Goal: Consume media (video, audio)

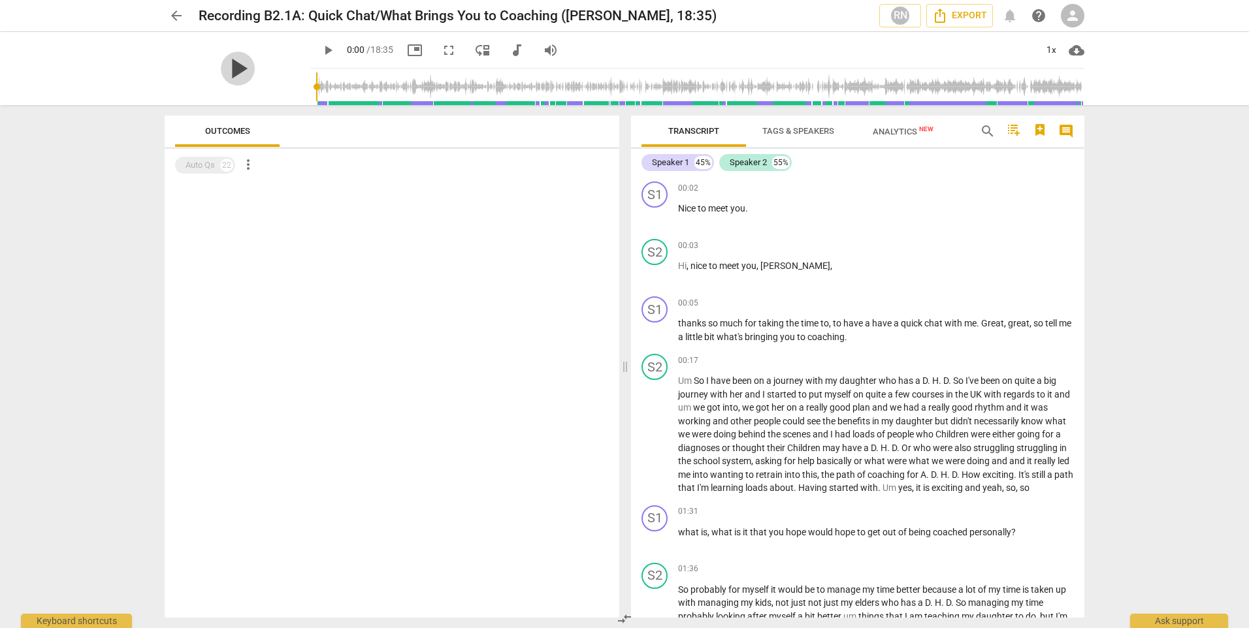
click at [237, 66] on span "play_arrow" at bounding box center [238, 69] width 34 height 34
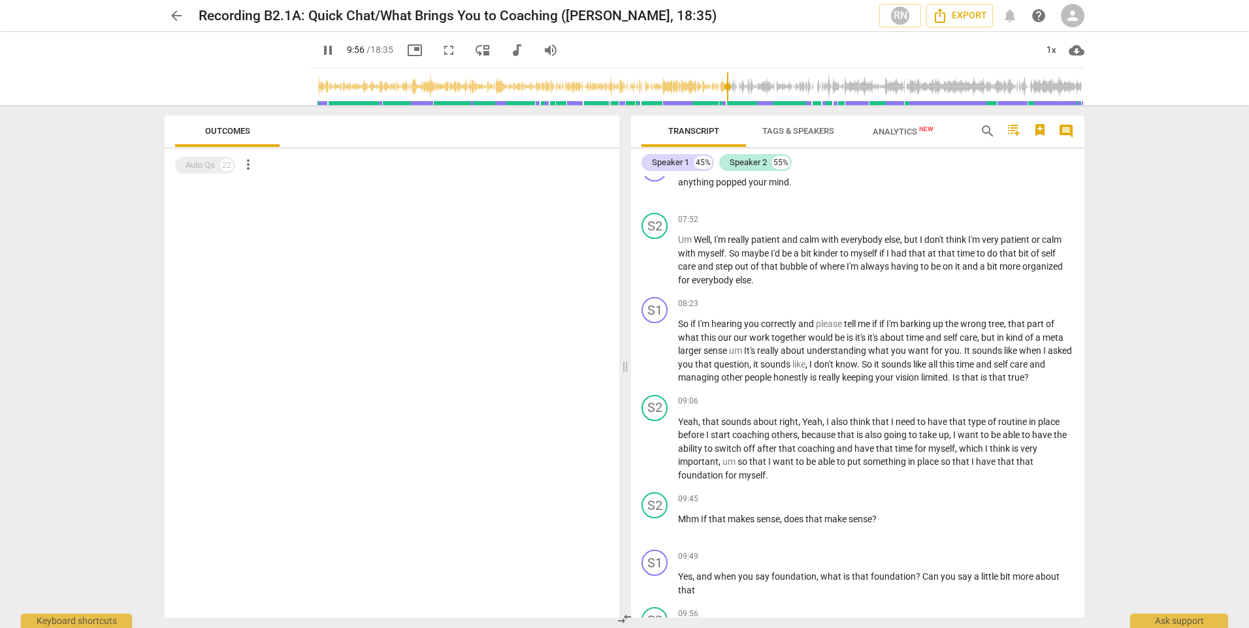
scroll to position [2259, 0]
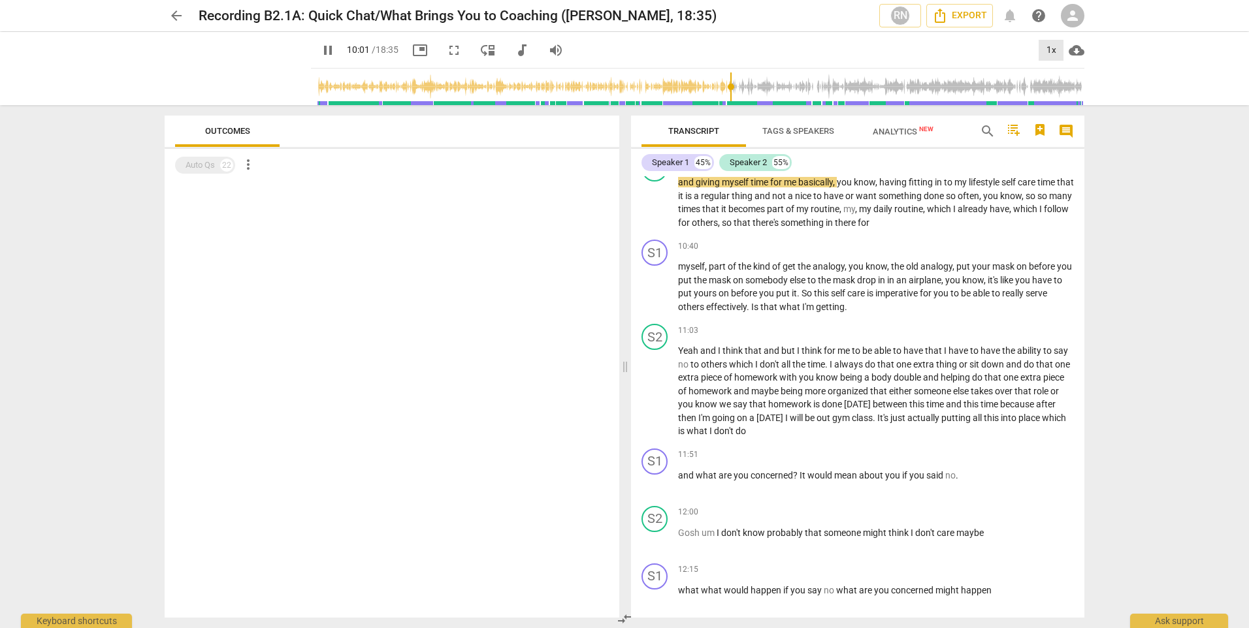
click at [1055, 46] on div "1x" at bounding box center [1050, 50] width 25 height 21
click at [1065, 101] on li "1.25x" at bounding box center [1060, 101] width 44 height 25
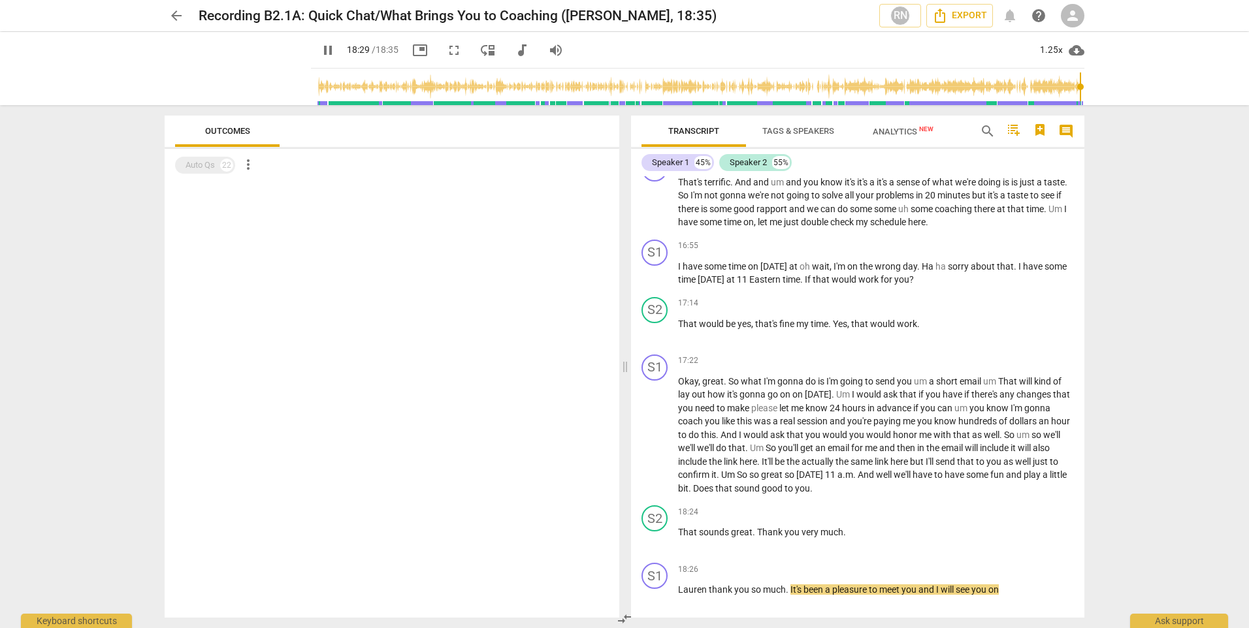
scroll to position [3781, 0]
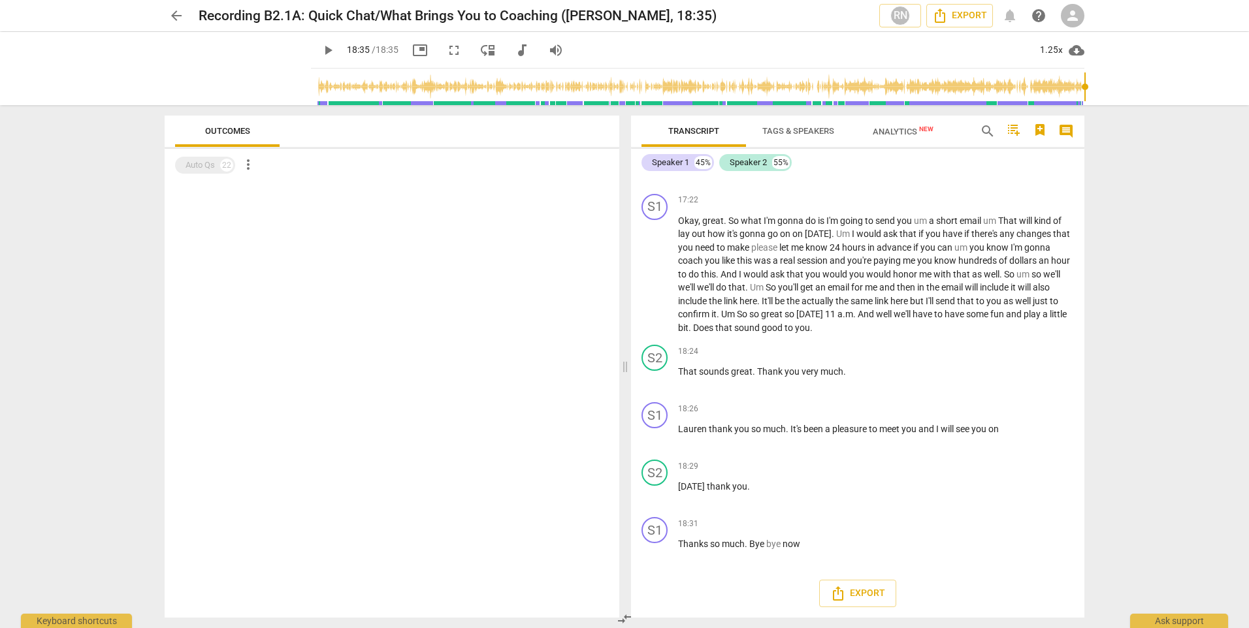
type input "1115"
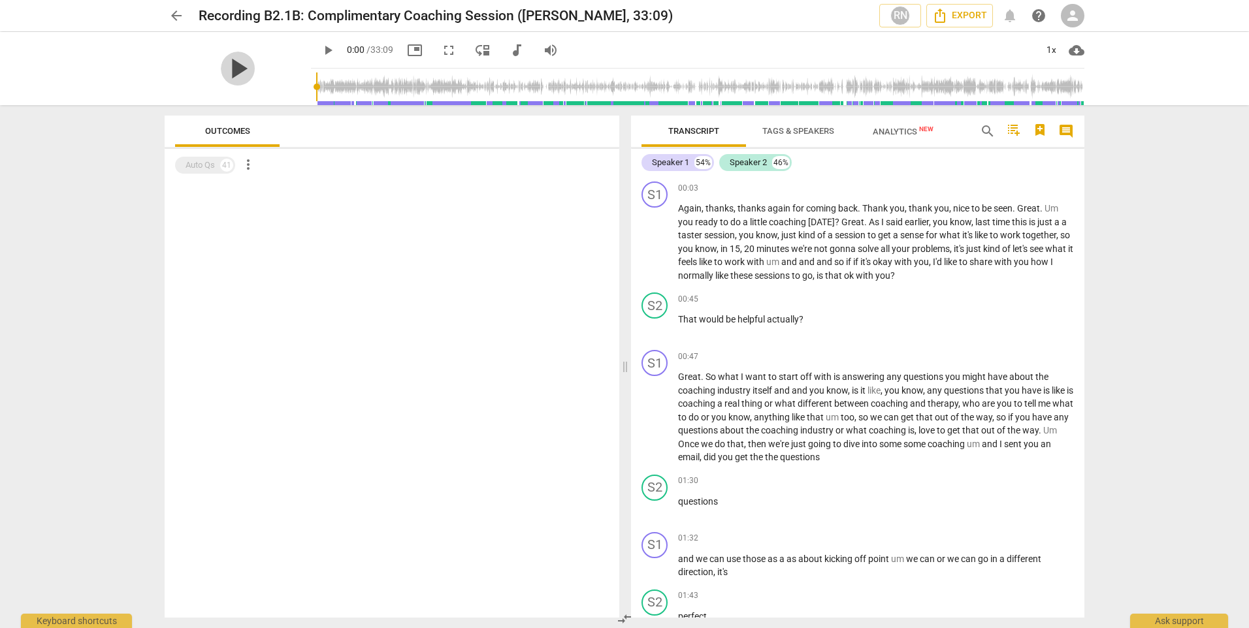
click at [228, 63] on span "play_arrow" at bounding box center [238, 69] width 34 height 34
click at [1053, 50] on div "1x" at bounding box center [1050, 50] width 25 height 21
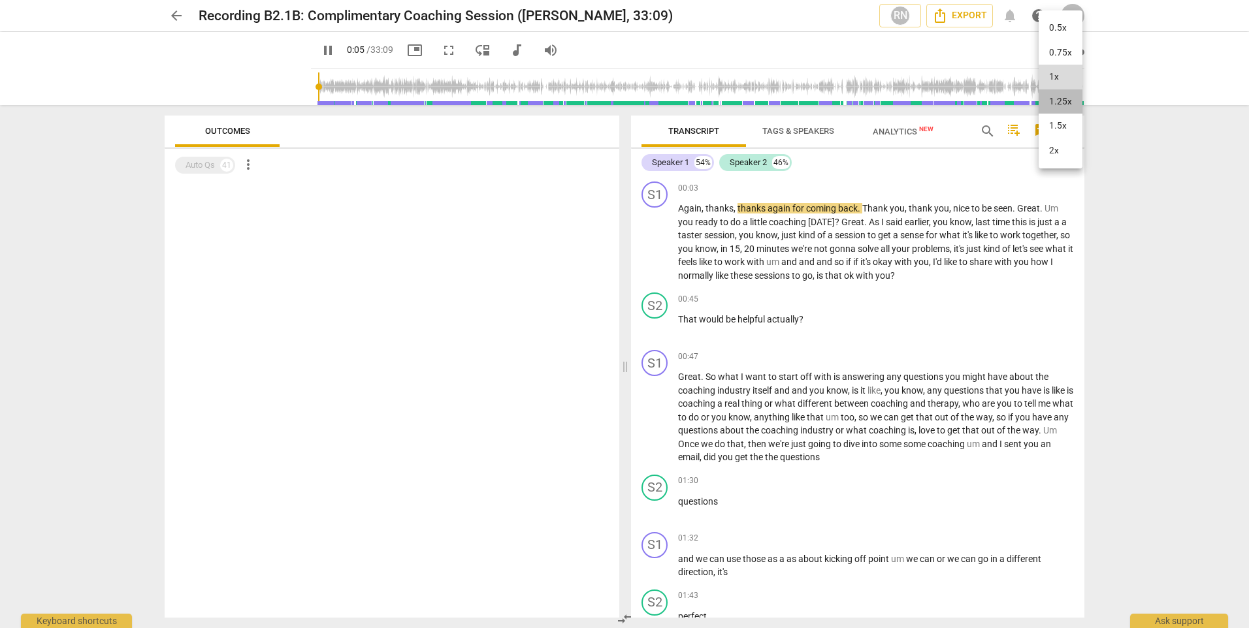
click at [1057, 94] on li "1.25x" at bounding box center [1060, 101] width 44 height 25
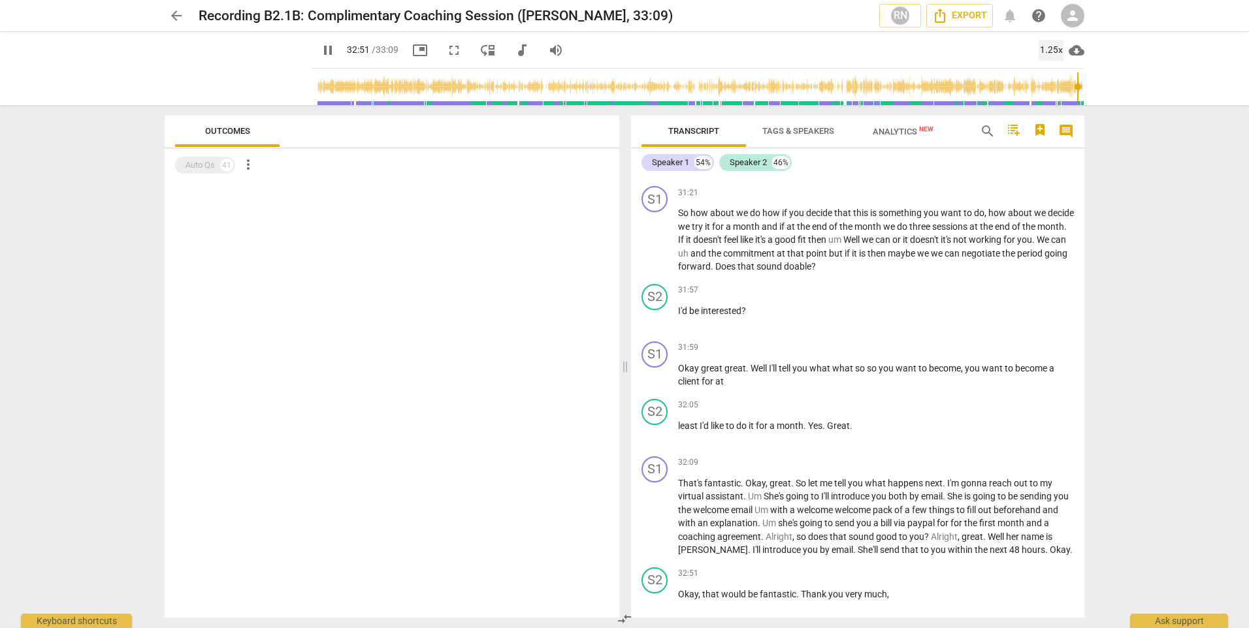
scroll to position [6715, 0]
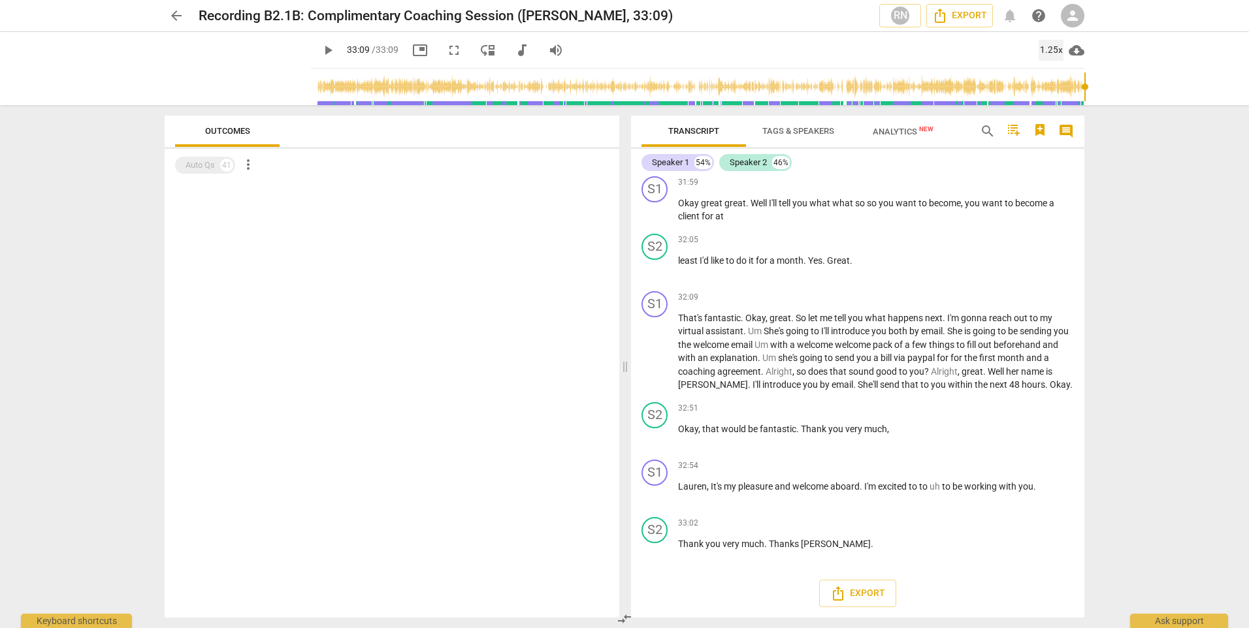
type input "1989"
